Goal: Task Accomplishment & Management: Use online tool/utility

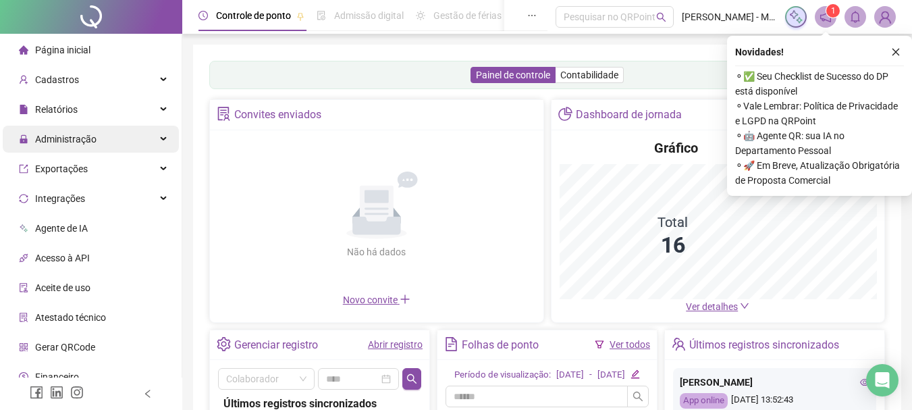
click at [107, 131] on div "Administração" at bounding box center [91, 139] width 176 height 27
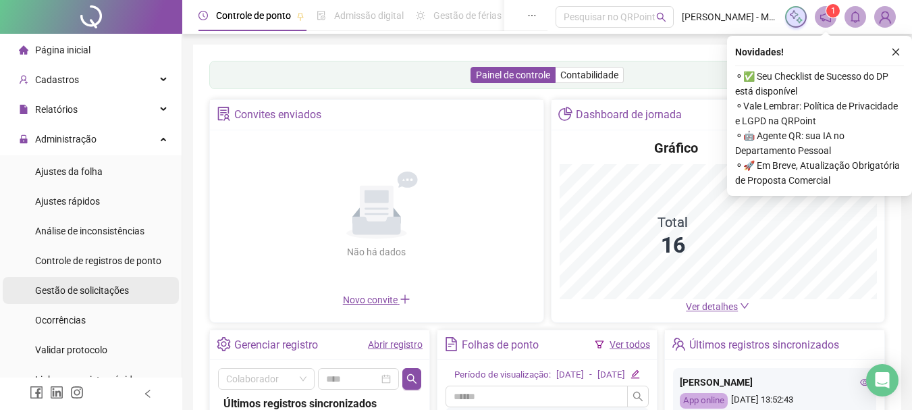
click at [86, 291] on span "Gestão de solicitações" at bounding box center [82, 290] width 94 height 11
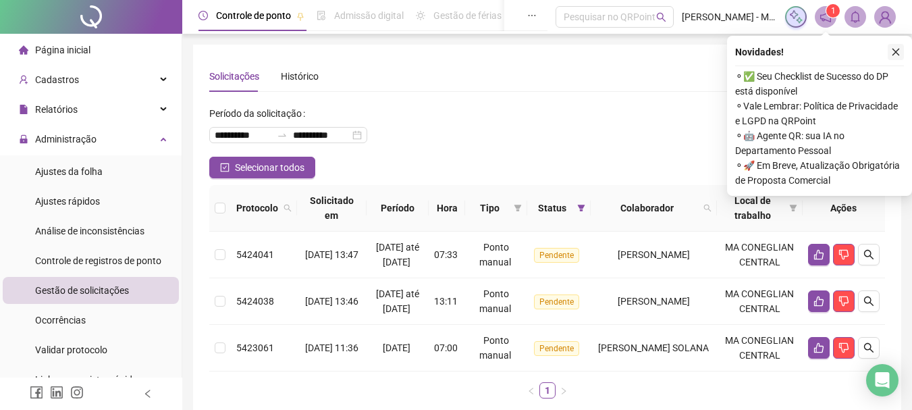
click at [894, 53] on icon "close" at bounding box center [895, 51] width 9 height 9
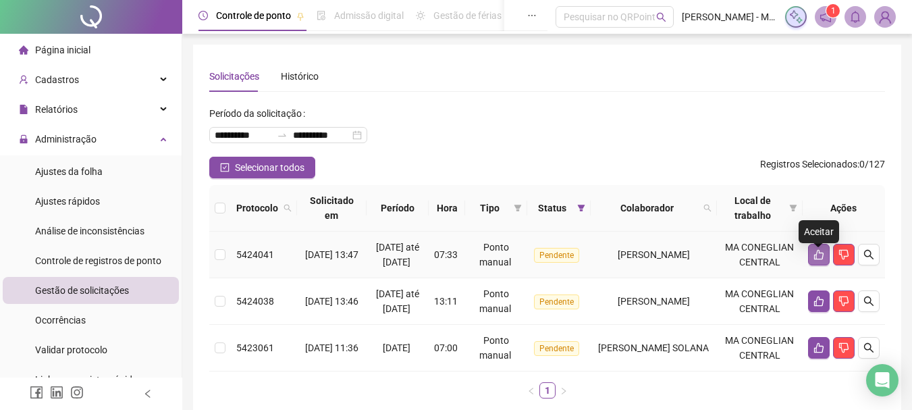
click at [823, 265] on button "button" at bounding box center [819, 255] width 22 height 22
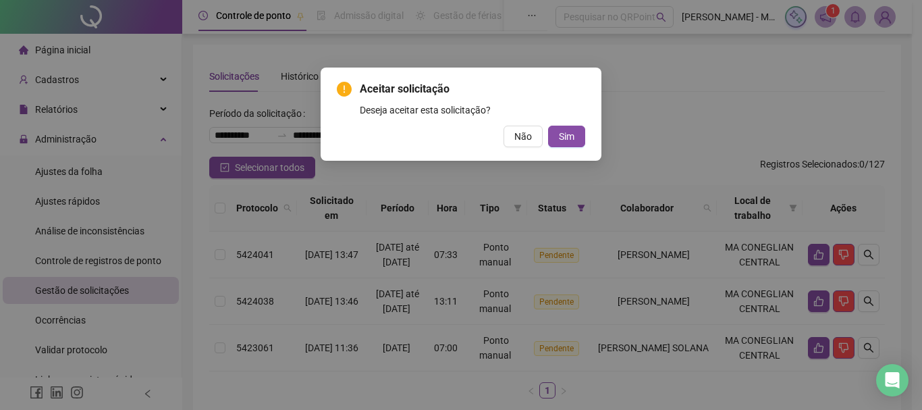
click at [570, 146] on button "Sim" at bounding box center [566, 137] width 37 height 22
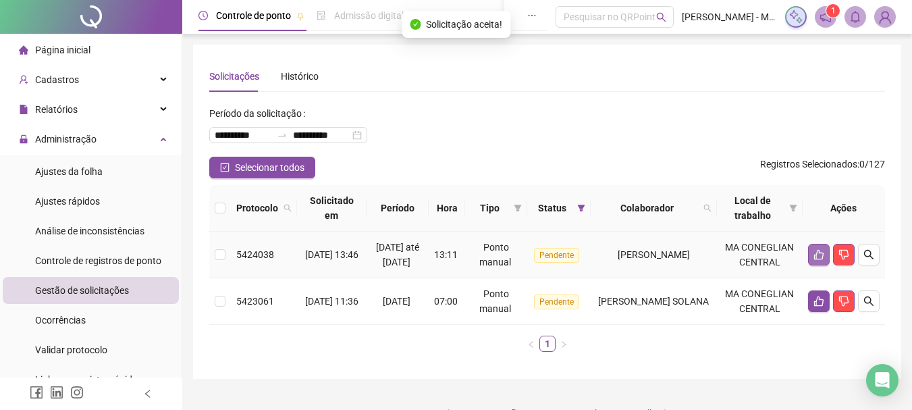
click at [818, 252] on button "button" at bounding box center [819, 255] width 22 height 22
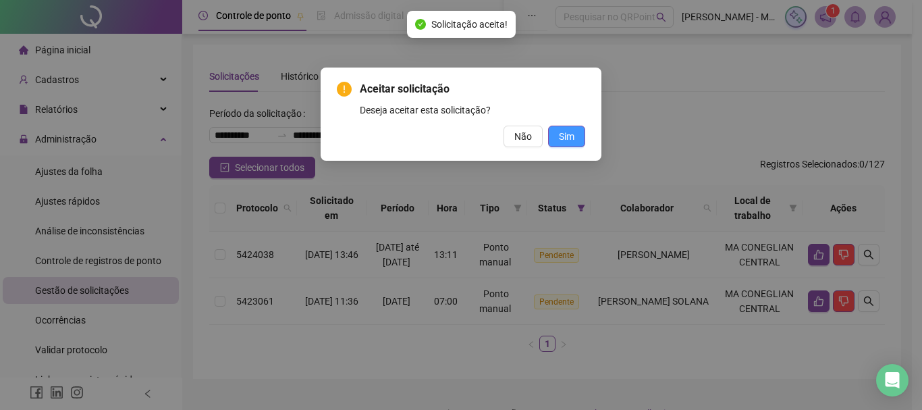
click at [574, 138] on span "Sim" at bounding box center [567, 136] width 16 height 15
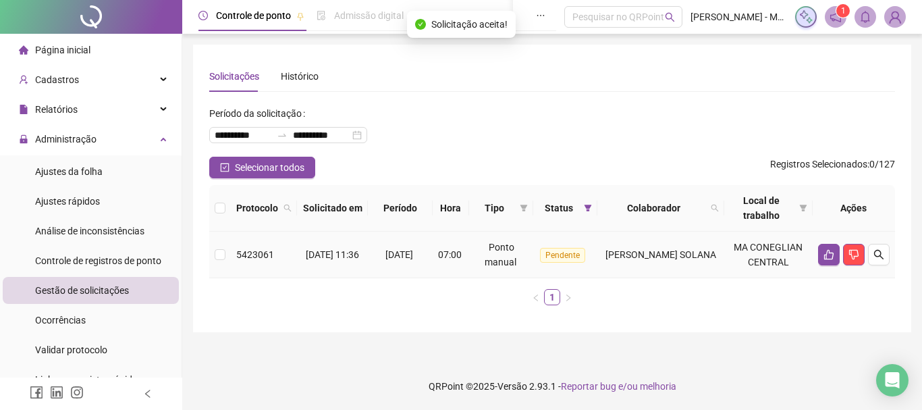
click at [815, 256] on td at bounding box center [854, 254] width 82 height 47
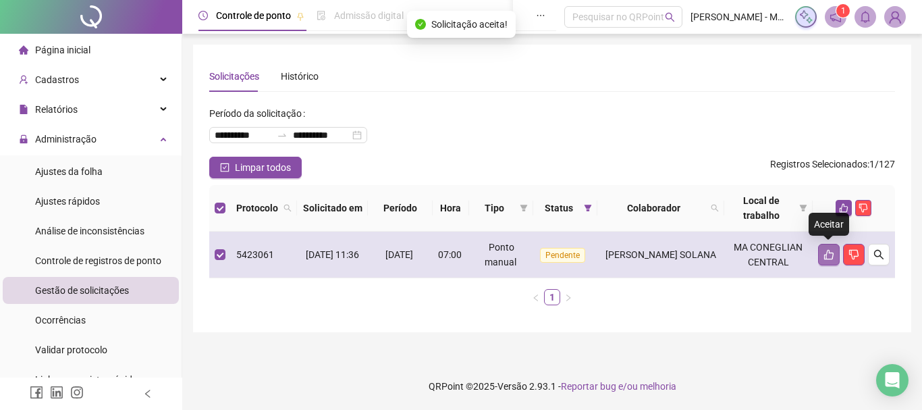
click at [827, 253] on icon "like" at bounding box center [828, 255] width 9 height 10
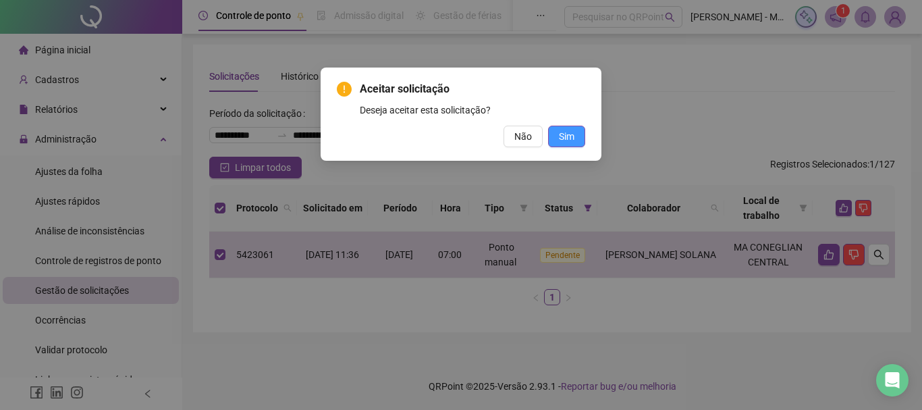
click at [575, 132] on button "Sim" at bounding box center [566, 137] width 37 height 22
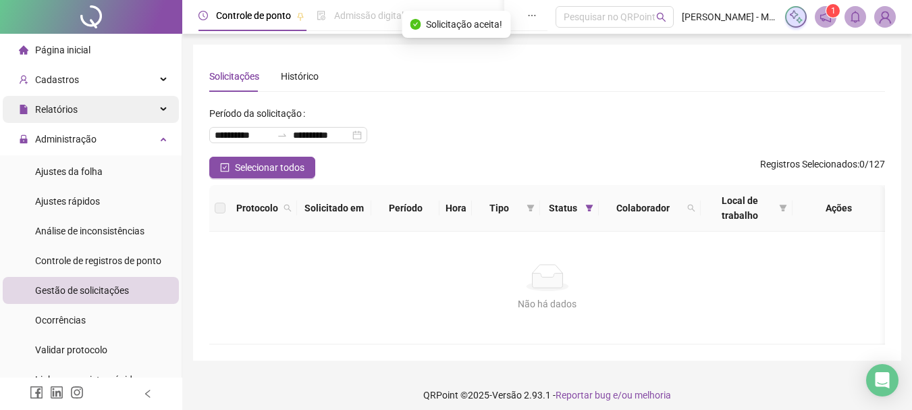
click at [144, 104] on div "Relatórios" at bounding box center [91, 109] width 176 height 27
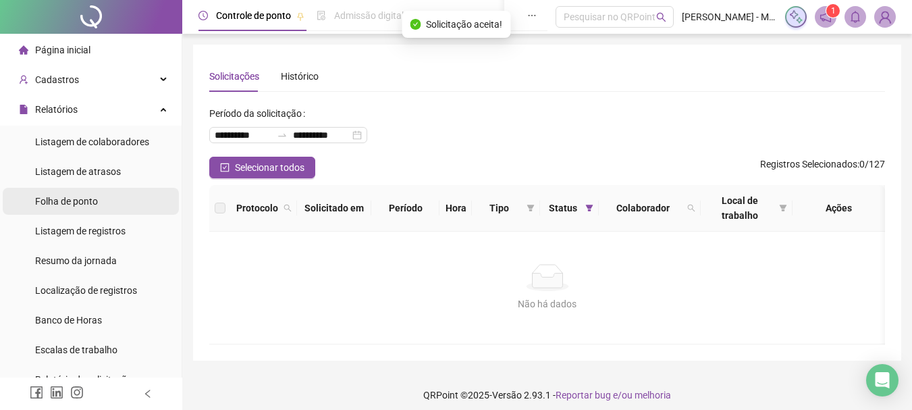
click at [88, 201] on span "Folha de ponto" at bounding box center [66, 201] width 63 height 11
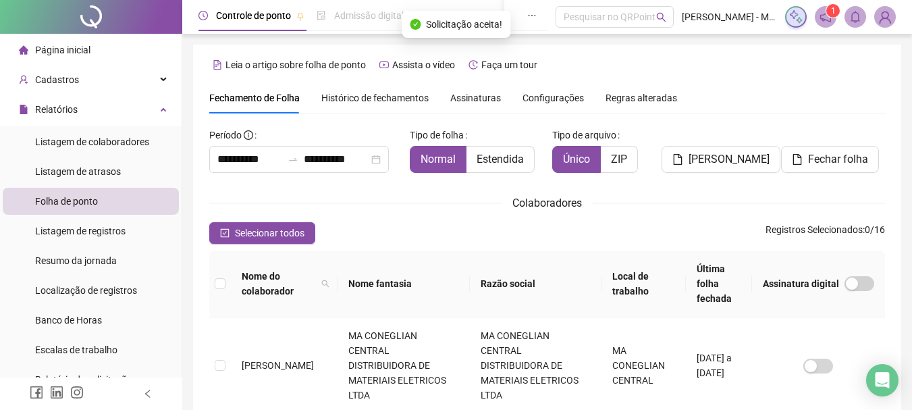
scroll to position [72, 0]
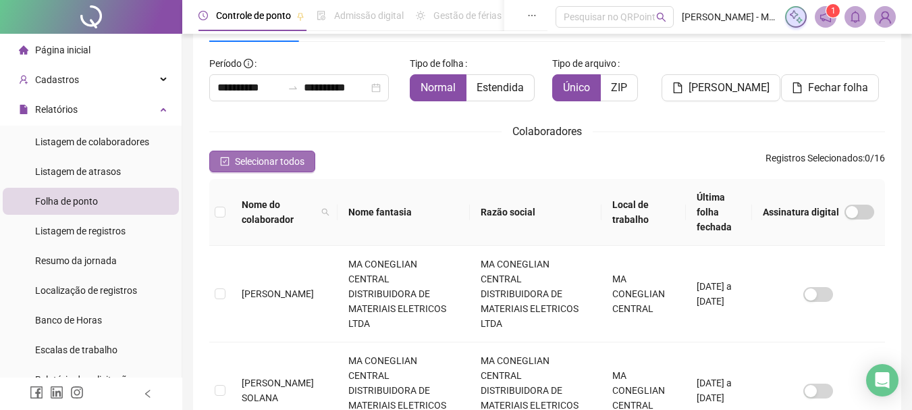
click at [296, 163] on span "Selecionar todos" at bounding box center [270, 161] width 70 height 15
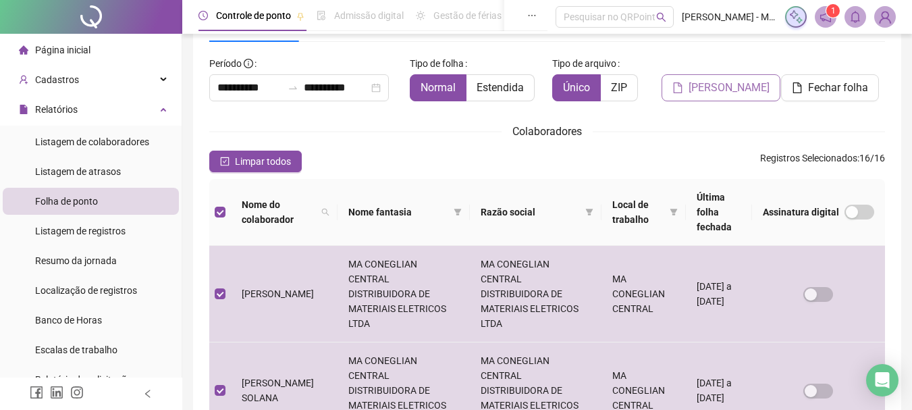
click at [701, 88] on span "[PERSON_NAME]" at bounding box center [728, 88] width 81 height 16
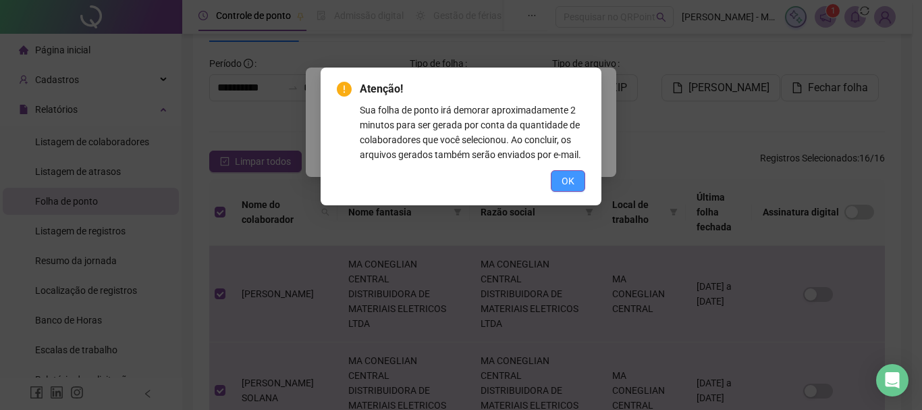
click at [562, 177] on span "OK" at bounding box center [568, 180] width 13 height 15
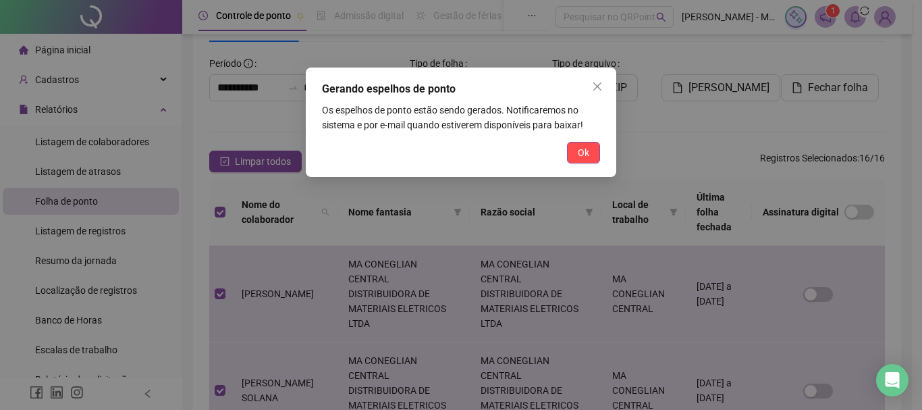
click at [572, 161] on button "Ok" at bounding box center [583, 153] width 33 height 22
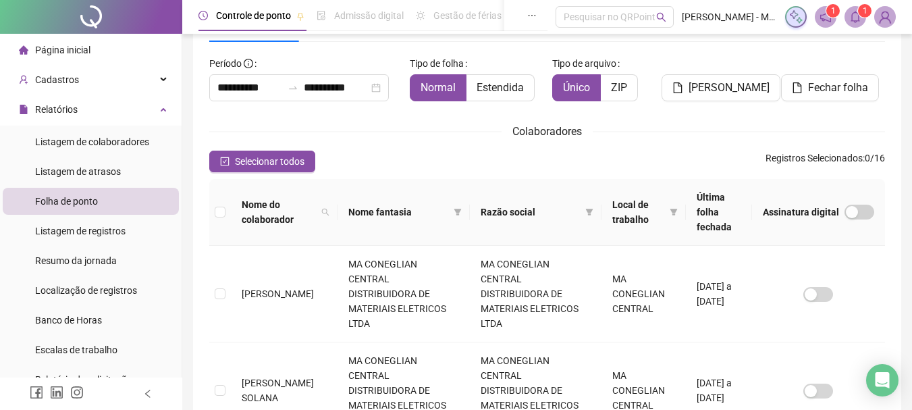
click at [856, 17] on icon "bell" at bounding box center [855, 17] width 12 height 12
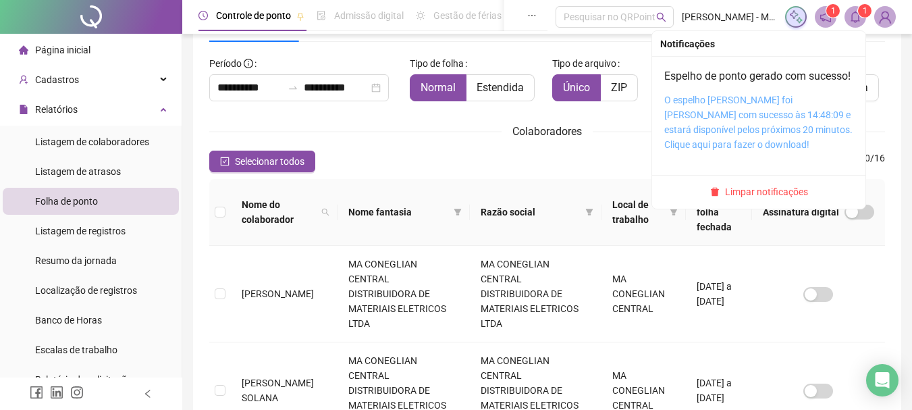
click at [740, 118] on link "O espelho [PERSON_NAME] foi [PERSON_NAME] com sucesso às 14:48:09 e estará disp…" at bounding box center [758, 121] width 188 height 55
